Goal: Information Seeking & Learning: Learn about a topic

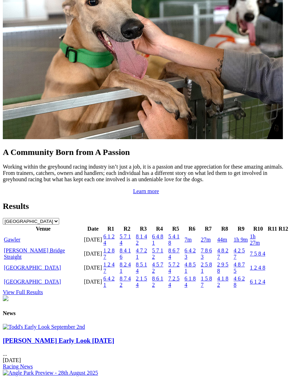
scroll to position [680, 0]
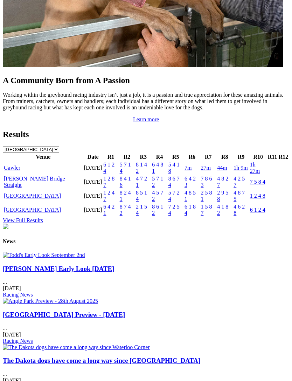
click at [8, 171] on link "Gawler" at bounding box center [12, 168] width 16 height 6
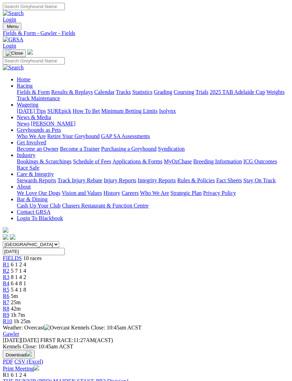
click at [26, 262] on span "6 1 2 4" at bounding box center [18, 265] width 15 height 6
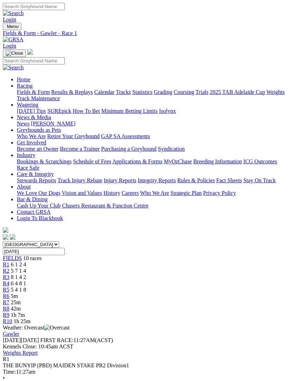
click at [9, 268] on link "R2" at bounding box center [6, 271] width 7 height 6
click at [26, 274] on span "8 1 4 2" at bounding box center [18, 277] width 15 height 6
click at [26, 280] on span "6 4 8 1" at bounding box center [18, 283] width 15 height 6
click at [26, 287] on span "5 4 1 8" at bounding box center [18, 290] width 15 height 6
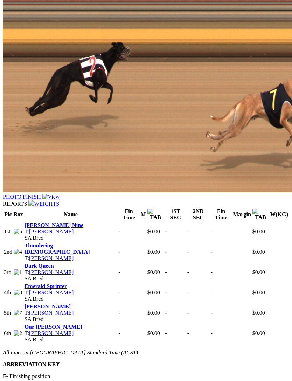
scroll to position [484, 0]
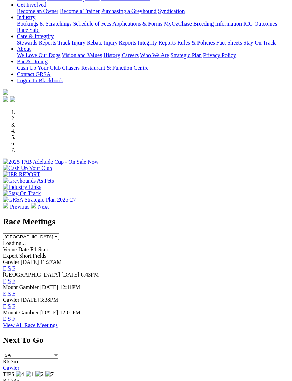
scroll to position [125, 0]
click at [15, 278] on link "F" at bounding box center [13, 281] width 3 height 6
